Goal: Transaction & Acquisition: Purchase product/service

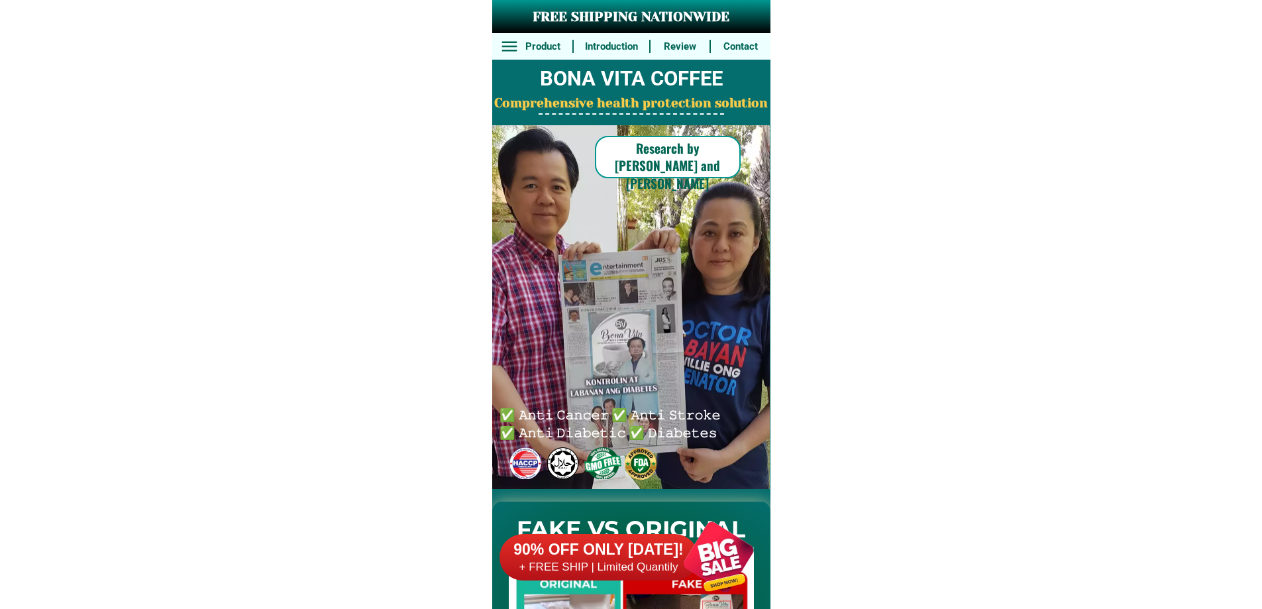
click at [631, 455] on div at bounding box center [640, 463] width 39 height 39
click at [654, 523] on div "90% OFF ONLY [DATE]! + FREE SHIP | Limited Quantily" at bounding box center [634, 557] width 271 height 104
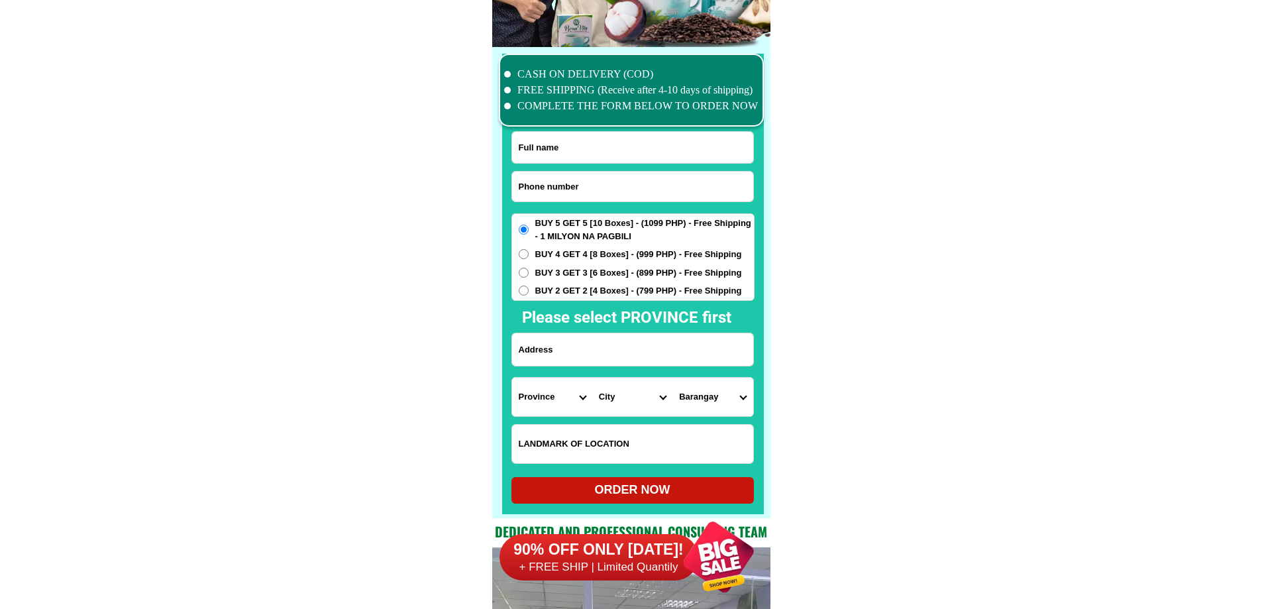
scroll to position [10297, 0]
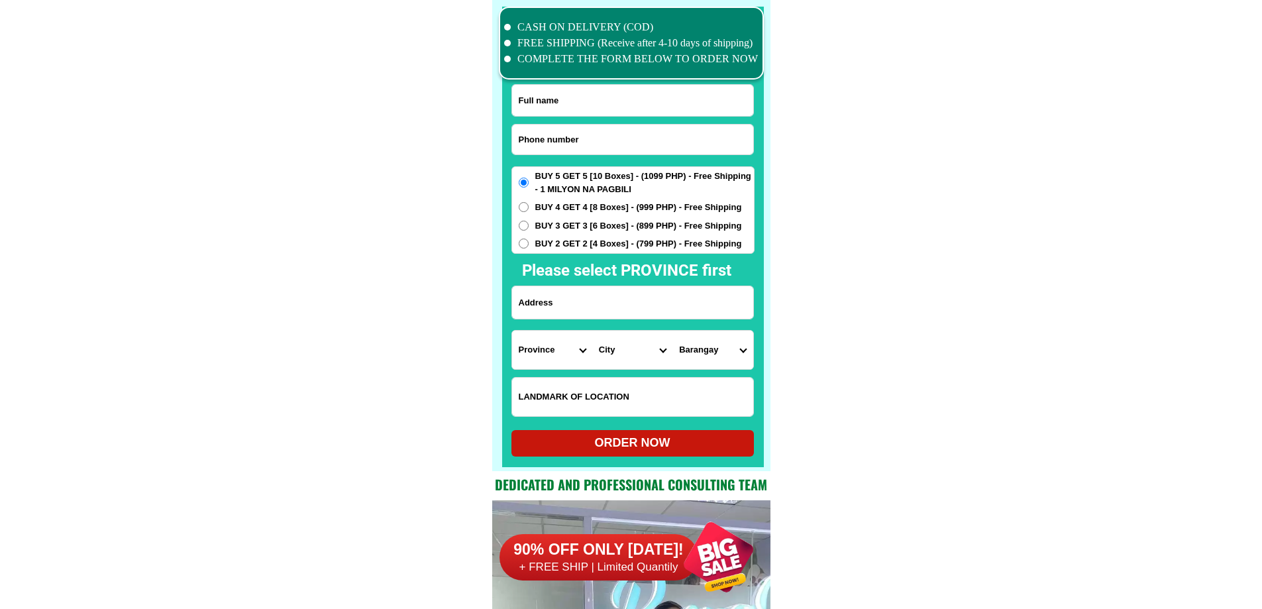
click at [641, 132] on input "Input phone_number" at bounding box center [632, 140] width 241 height 30
paste input "639673409321"
type input "[PHONE_NUMBER]"
click at [603, 99] on input "Input full_name" at bounding box center [632, 100] width 241 height 31
paste input "[PERSON_NAME]"
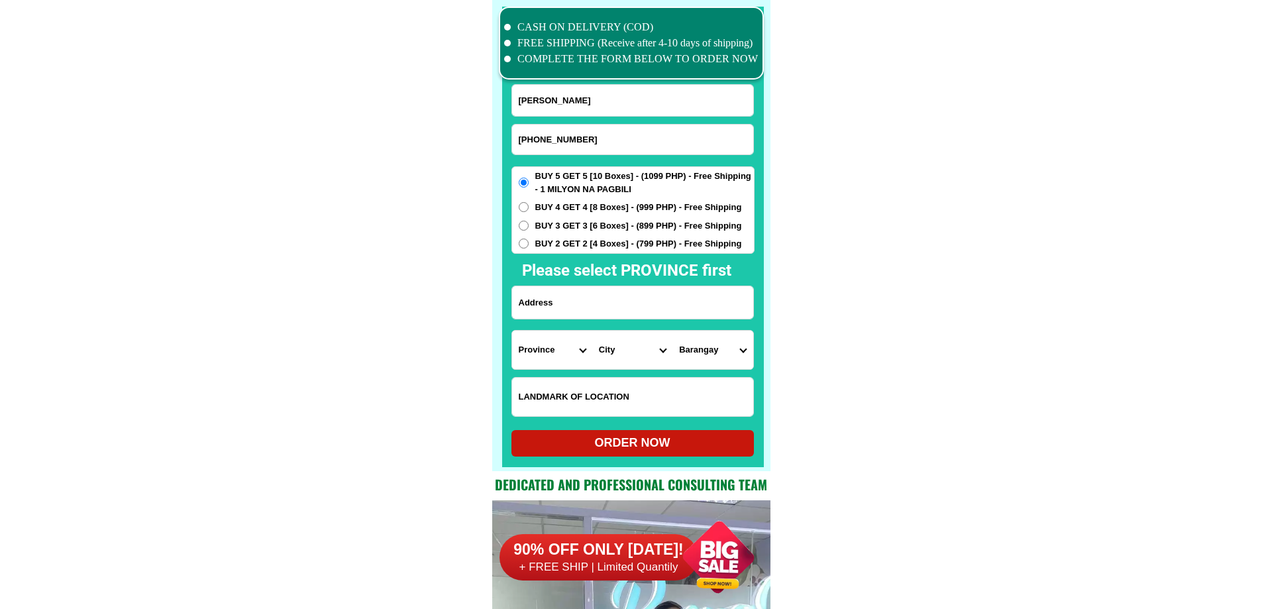
type input "[PERSON_NAME]"
click at [639, 311] on input "Input address" at bounding box center [632, 302] width 241 height 32
paste input "Blk 5A Lt,[STREET_ADDRESS][PERSON_NAME][PERSON_NAME]"
type input "Blk 5A Lt,[STREET_ADDRESS][PERSON_NAME][PERSON_NAME]"
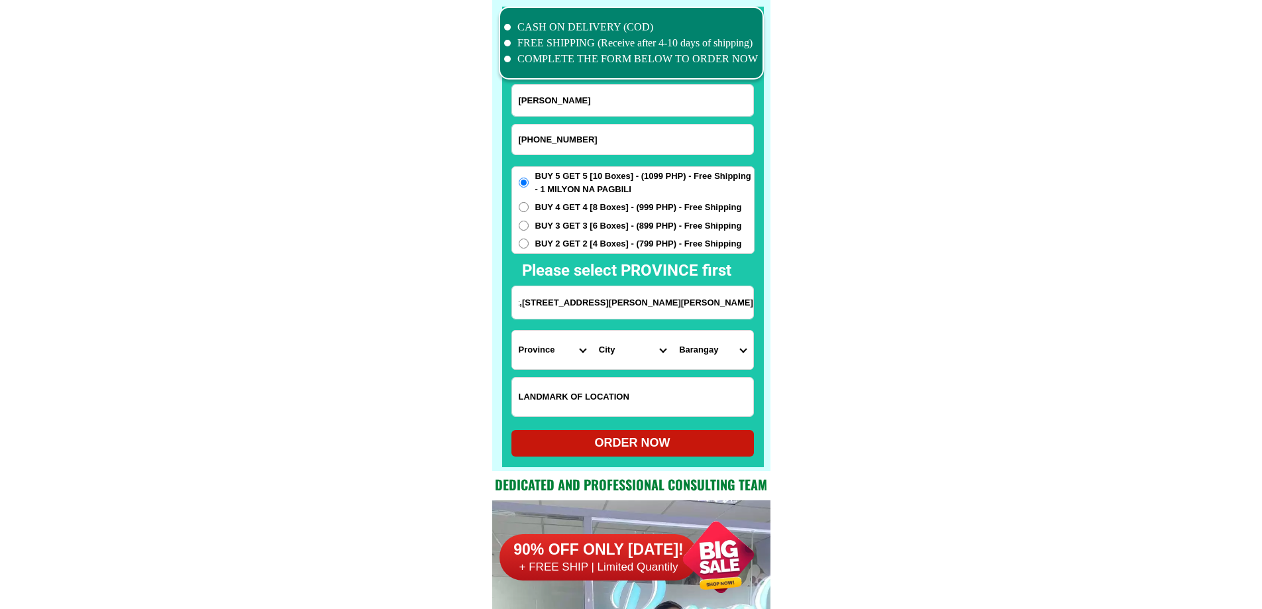
scroll to position [0, 0]
click at [583, 226] on span "BUY 3 GET 3 [6 Boxes] - (899 PHP) - Free Shipping" at bounding box center [638, 225] width 207 height 13
click at [529, 226] on input "BUY 3 GET 3 [6 Boxes] - (899 PHP) - Free Shipping" at bounding box center [524, 226] width 10 height 10
radio input "true"
click at [554, 353] on select "Province [GEOGRAPHIC_DATA] [GEOGRAPHIC_DATA] [GEOGRAPHIC_DATA] [GEOGRAPHIC_DATA…" at bounding box center [552, 350] width 80 height 38
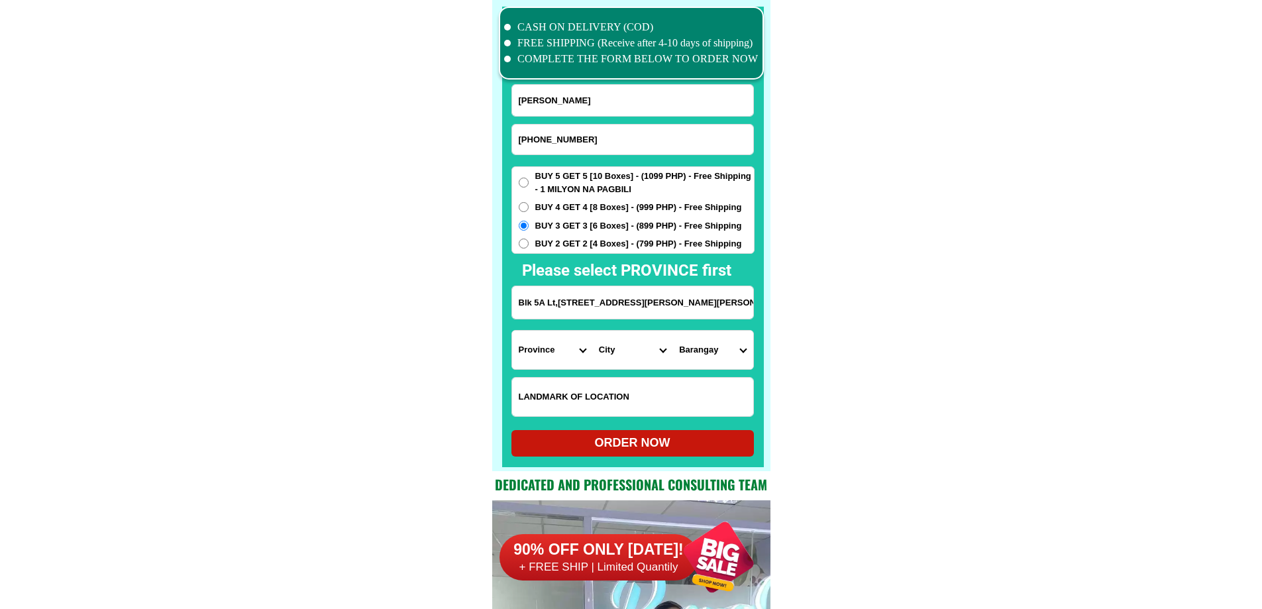
click at [554, 348] on select "Province [GEOGRAPHIC_DATA] [GEOGRAPHIC_DATA] [GEOGRAPHIC_DATA] [GEOGRAPHIC_DATA…" at bounding box center [552, 350] width 80 height 38
select select "63_219"
click at [607, 354] on select "City" at bounding box center [632, 350] width 80 height 38
select select "63_2199773"
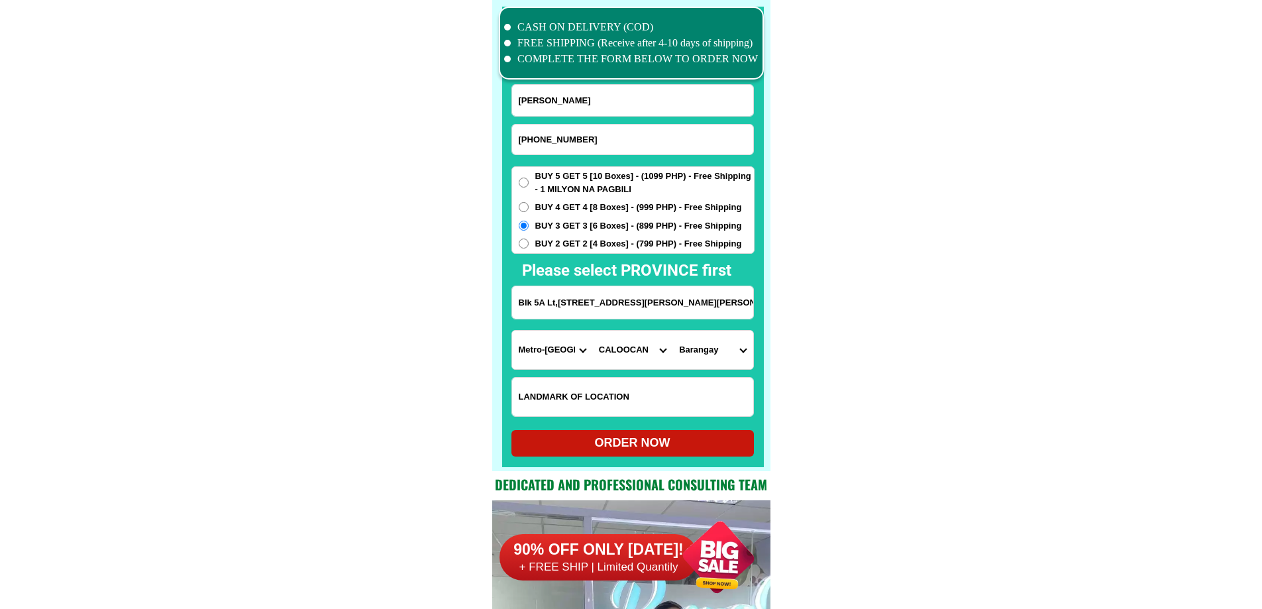
drag, startPoint x: 733, startPoint y: 303, endPoint x: 812, endPoint y: 307, distance: 78.9
click at [719, 342] on select "[GEOGRAPHIC_DATA]" at bounding box center [712, 350] width 80 height 38
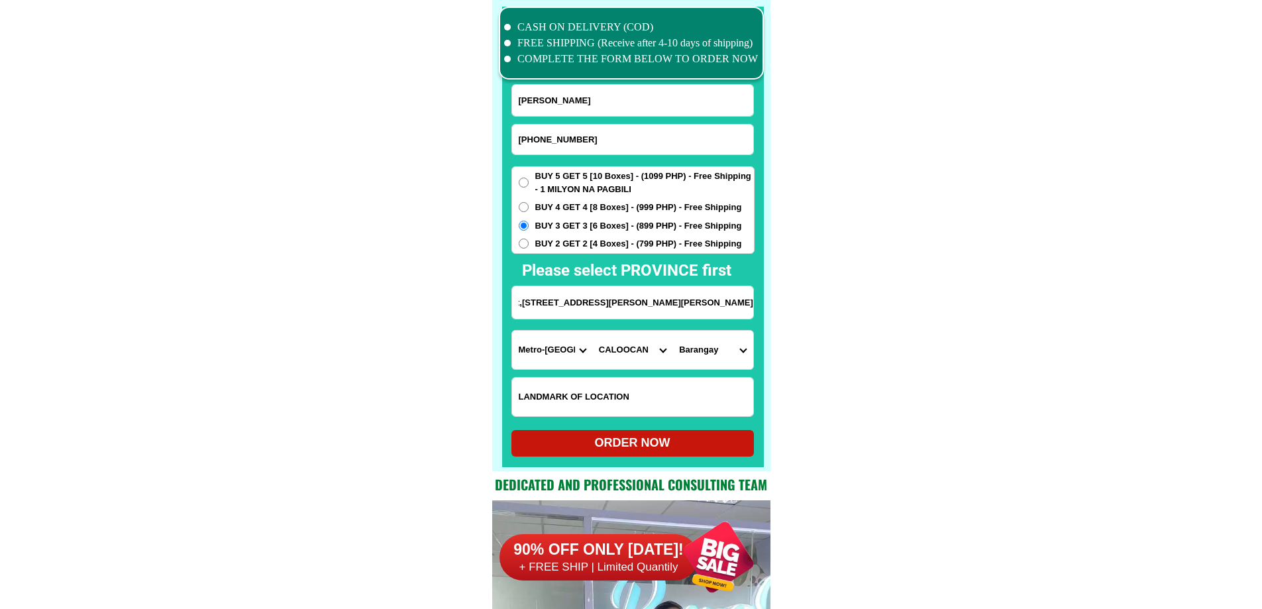
scroll to position [0, 0]
select select "63_21997732907"
click at [672, 331] on select "[GEOGRAPHIC_DATA]" at bounding box center [712, 350] width 80 height 38
click at [664, 438] on div "ORDER NOW" at bounding box center [632, 443] width 242 height 18
radio input "true"
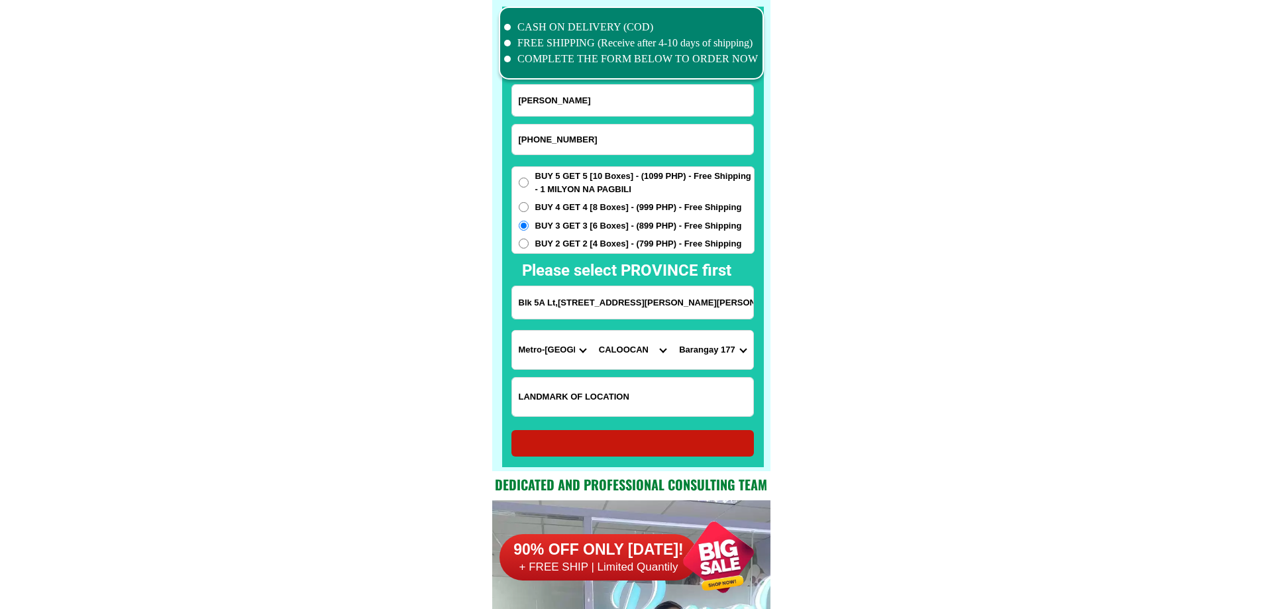
radio input "true"
click at [653, 139] on input "[PHONE_NUMBER]" at bounding box center [632, 140] width 241 height 30
paste input "0909164586"
type input "0909164586"
click at [572, 97] on input "Input full_name" at bounding box center [632, 100] width 241 height 31
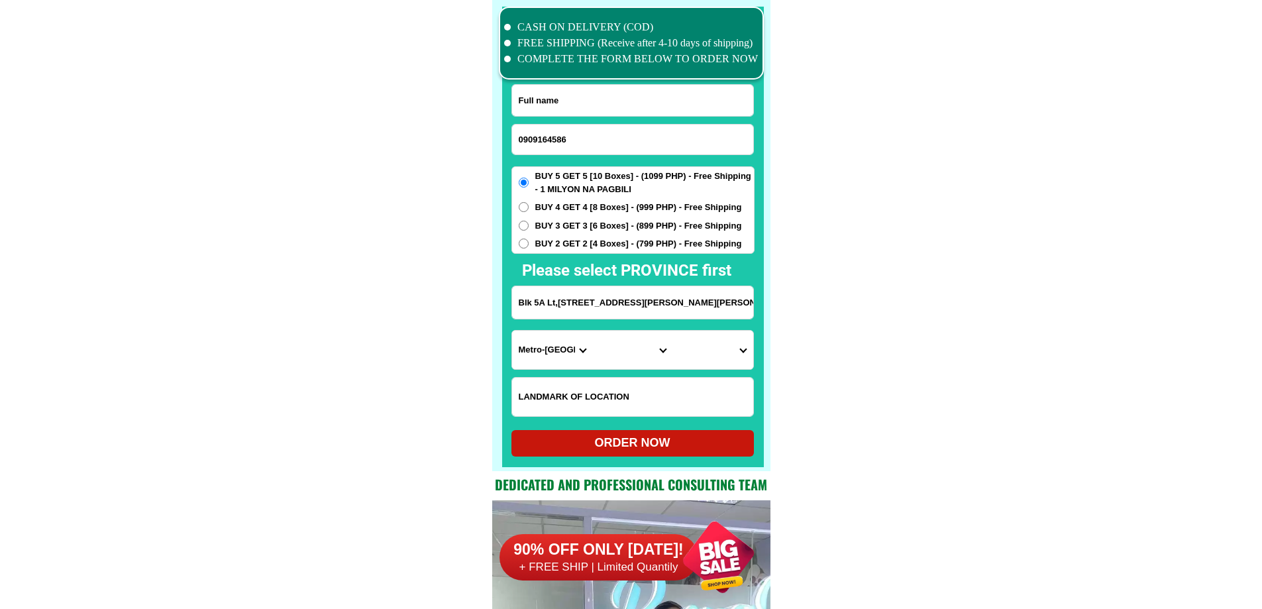
paste input "[PERSON_NAME]"
type input "[PERSON_NAME]"
drag, startPoint x: 586, startPoint y: 311, endPoint x: 586, endPoint y: 303, distance: 8.0
click at [586, 311] on input "Blk 5A Lt,[STREET_ADDRESS][PERSON_NAME][PERSON_NAME]" at bounding box center [632, 302] width 241 height 32
paste input "36B grGreen [PERSON_NAME] [DEMOGRAPHIC_DATA][GEOGRAPHIC_DATA]"
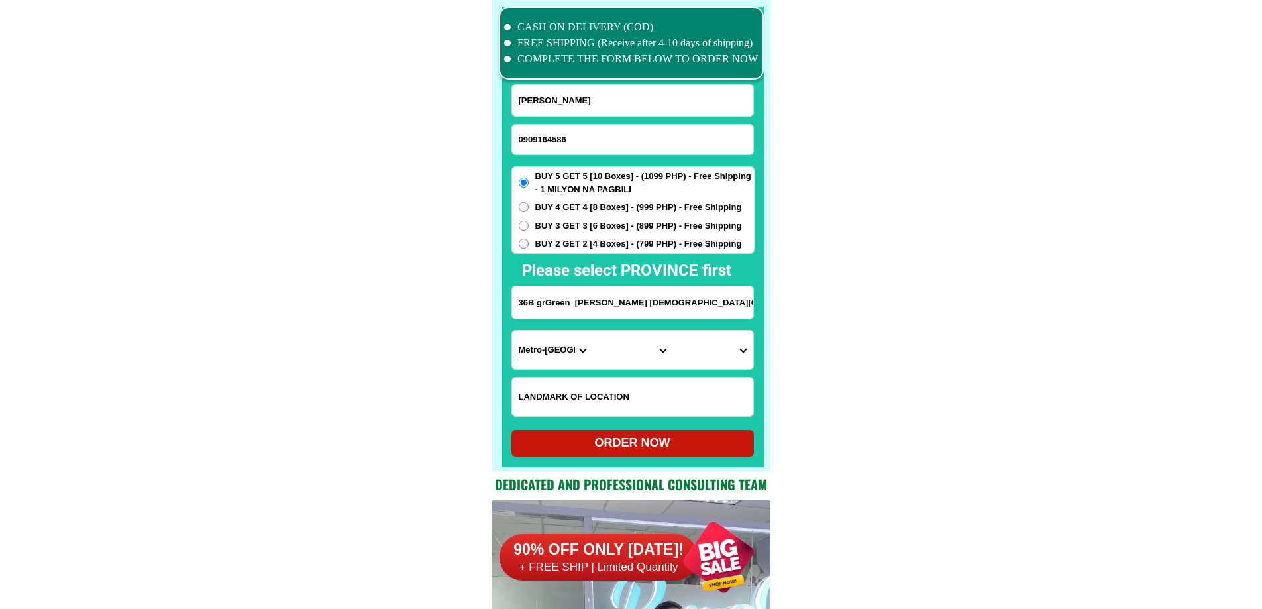
type input "36B grGreen [PERSON_NAME] [DEMOGRAPHIC_DATA][GEOGRAPHIC_DATA]"
click at [524, 346] on select "Province [GEOGRAPHIC_DATA] [GEOGRAPHIC_DATA] [GEOGRAPHIC_DATA] [GEOGRAPHIC_DATA…" at bounding box center [552, 350] width 80 height 38
select select "63_219"
click at [635, 350] on select "City [GEOGRAPHIC_DATA] [GEOGRAPHIC_DATA] [GEOGRAPHIC_DATA] [GEOGRAPHIC_DATA]-ci…" at bounding box center [632, 350] width 80 height 38
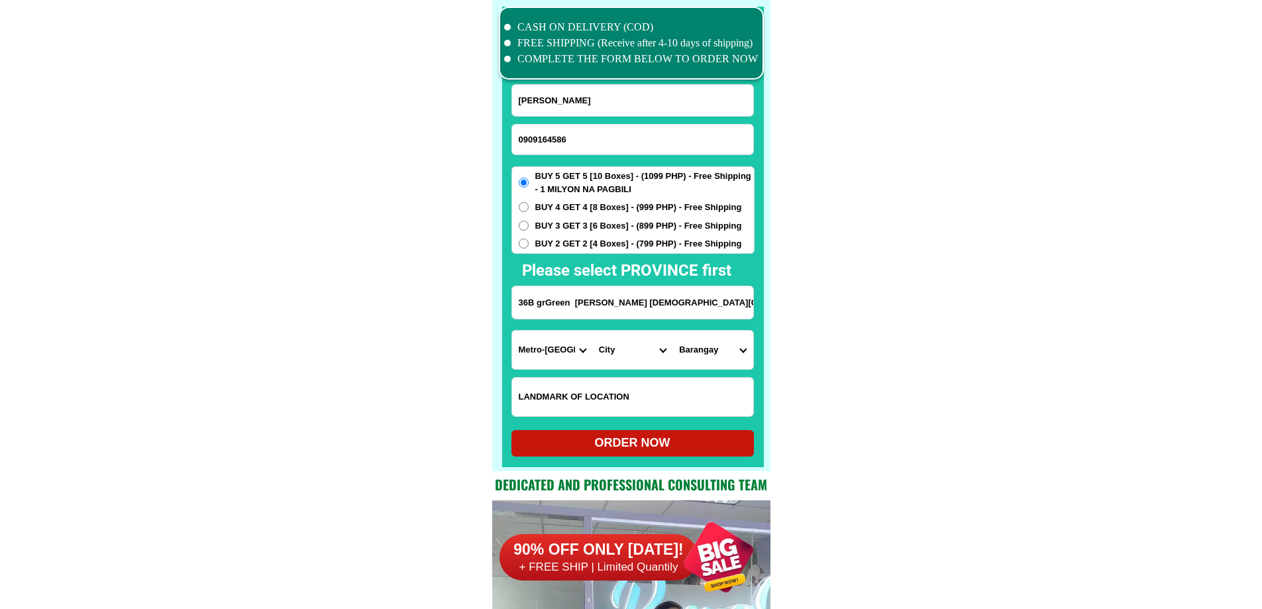
click at [635, 350] on select "City [GEOGRAPHIC_DATA] [GEOGRAPHIC_DATA] [GEOGRAPHIC_DATA] [GEOGRAPHIC_DATA]-ci…" at bounding box center [632, 350] width 80 height 38
select select "63_2195840"
click at [592, 331] on select "City [GEOGRAPHIC_DATA] [GEOGRAPHIC_DATA] [GEOGRAPHIC_DATA] [GEOGRAPHIC_DATA]-ci…" at bounding box center [632, 350] width 80 height 38
click at [686, 346] on select "Barangay B. f. homes Baclaran [GEOGRAPHIC_DATA][PERSON_NAME] [PERSON_NAME][GEOG…" at bounding box center [712, 350] width 80 height 38
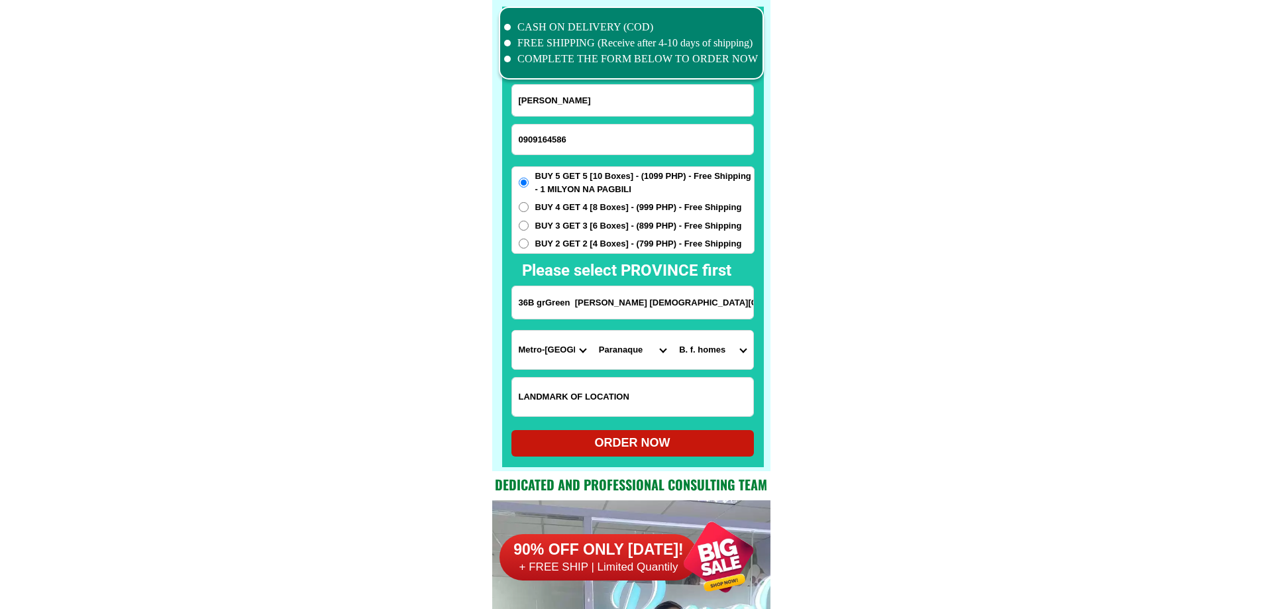
click at [686, 346] on select "Barangay B. f. homes Baclaran [GEOGRAPHIC_DATA][PERSON_NAME] [PERSON_NAME][GEOG…" at bounding box center [712, 350] width 80 height 38
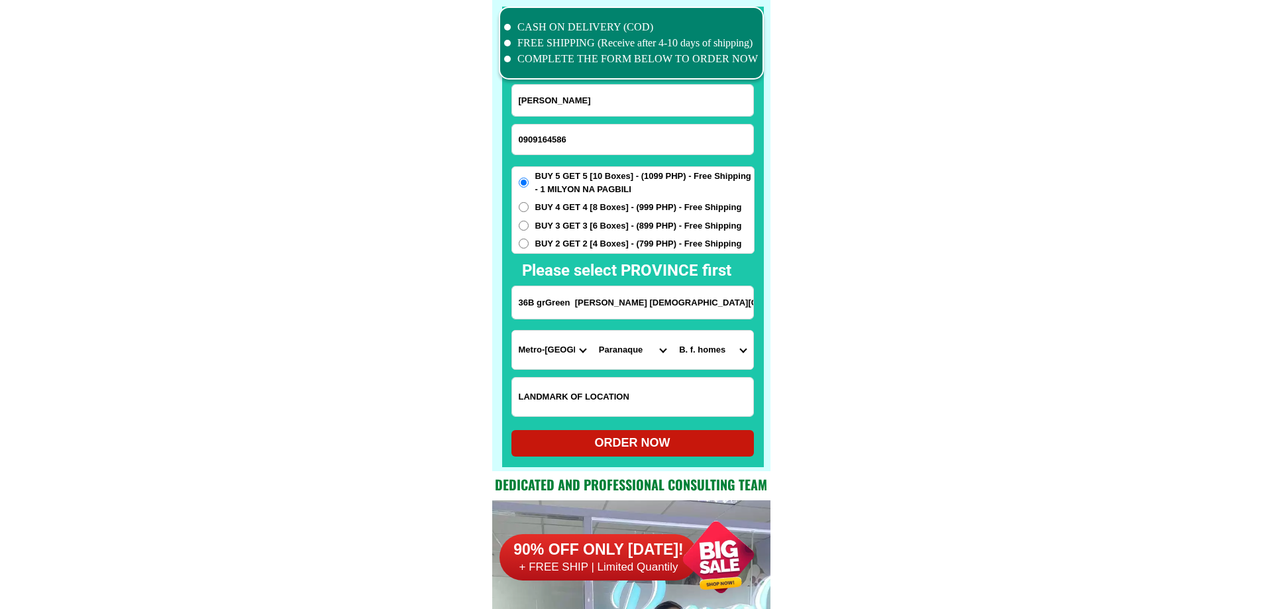
click at [686, 346] on select "Barangay B. f. homes Baclaran [GEOGRAPHIC_DATA][PERSON_NAME] [PERSON_NAME][GEOG…" at bounding box center [712, 350] width 80 height 38
drag, startPoint x: 884, startPoint y: 177, endPoint x: 857, endPoint y: 245, distance: 73.2
click at [728, 355] on select "Barangay B. f. homes Baclaran [GEOGRAPHIC_DATA][PERSON_NAME] [PERSON_NAME][GEOG…" at bounding box center [712, 350] width 80 height 38
click at [705, 360] on select "Barangay B. f. homes Baclaran [GEOGRAPHIC_DATA][PERSON_NAME] [PERSON_NAME][GEOG…" at bounding box center [712, 350] width 80 height 38
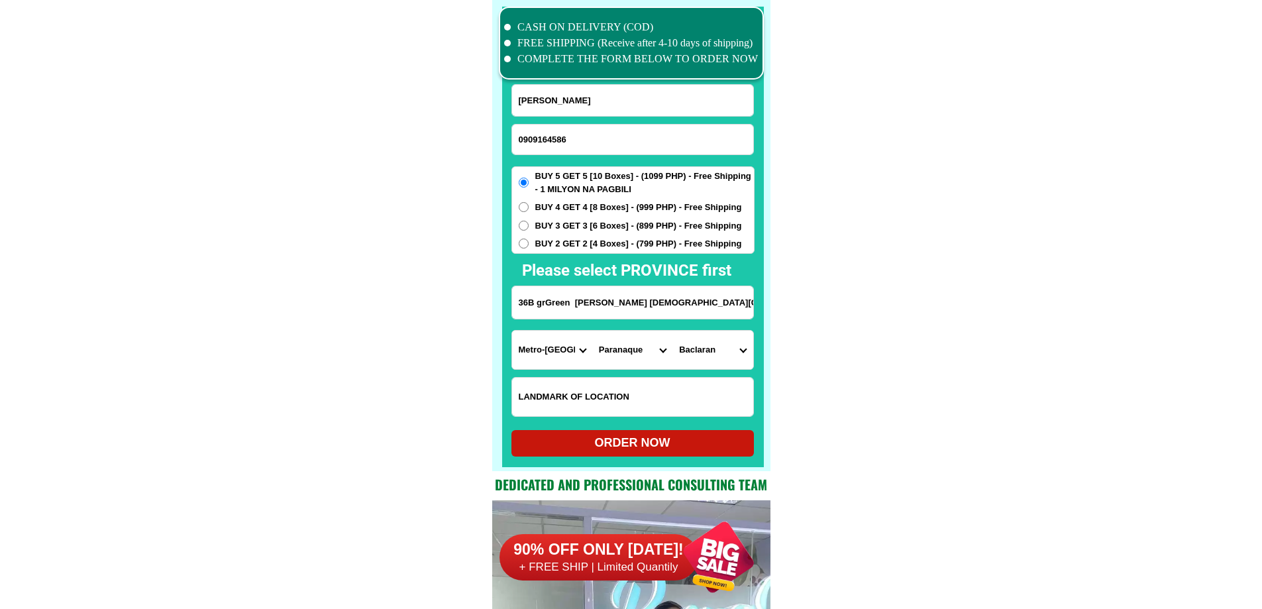
click at [705, 360] on select "Barangay B. f. homes Baclaran [GEOGRAPHIC_DATA][PERSON_NAME] [PERSON_NAME][GEOG…" at bounding box center [712, 350] width 80 height 38
click at [705, 359] on select "Barangay B. f. homes Baclaran [GEOGRAPHIC_DATA][PERSON_NAME] [PERSON_NAME][GEOG…" at bounding box center [712, 350] width 80 height 38
select select "63_21958407130"
click at [672, 331] on select "Barangay B. f. homes Baclaran [GEOGRAPHIC_DATA][PERSON_NAME] [PERSON_NAME][GEOG…" at bounding box center [712, 350] width 80 height 38
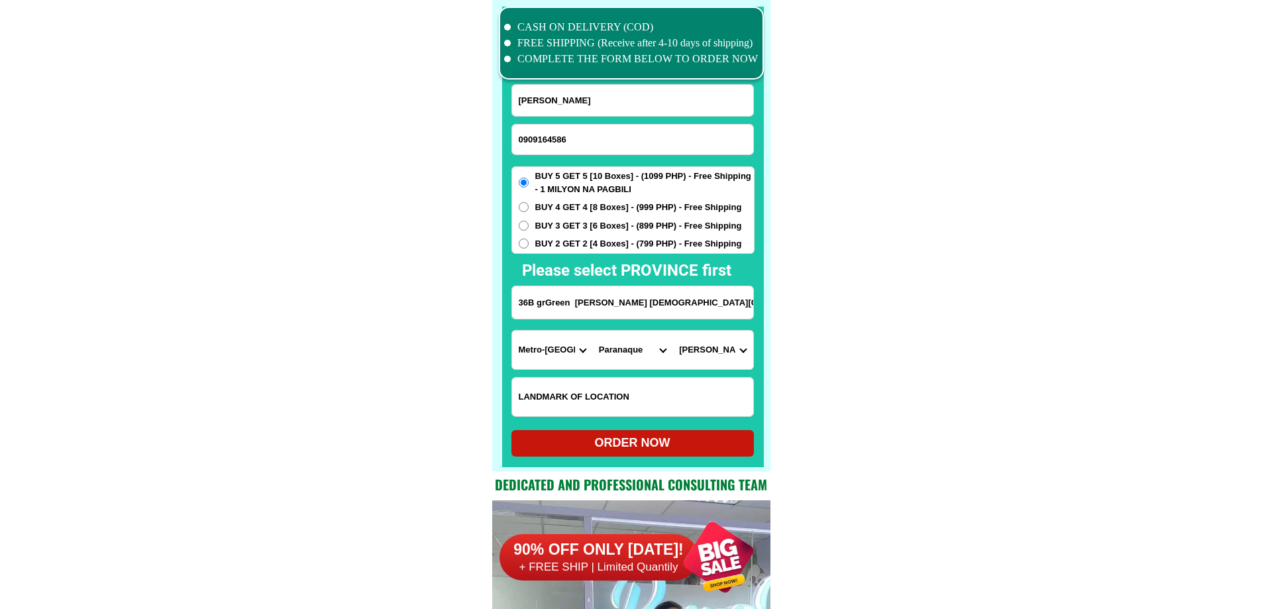
click at [637, 430] on form "[PERSON_NAME] 0909164586 ORDER NOW 36B grGreen [PERSON_NAME] [GEOGRAPHIC_DATA] …" at bounding box center [632, 270] width 243 height 372
click at [625, 444] on div "ORDER NOW" at bounding box center [632, 443] width 242 height 18
click at [572, 130] on input "0909164586" at bounding box center [632, 140] width 241 height 30
click at [648, 449] on div "ORDER NOW" at bounding box center [632, 443] width 242 height 18
radio input "true"
